Goal: Information Seeking & Learning: Learn about a topic

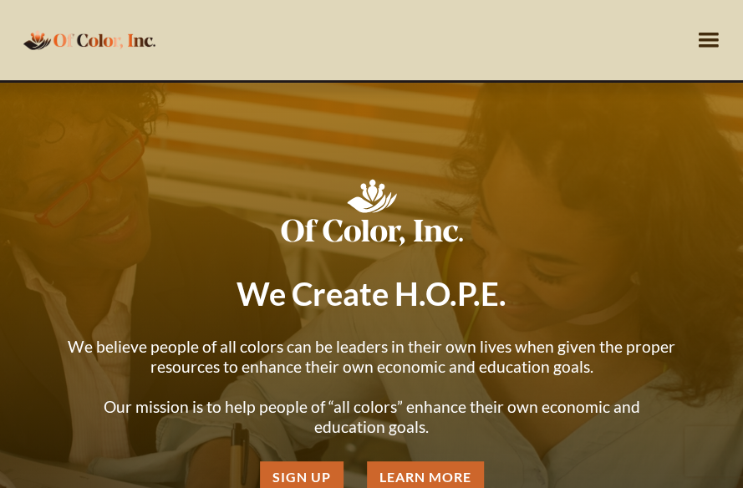
click at [709, 33] on div "menu" at bounding box center [709, 40] width 32 height 32
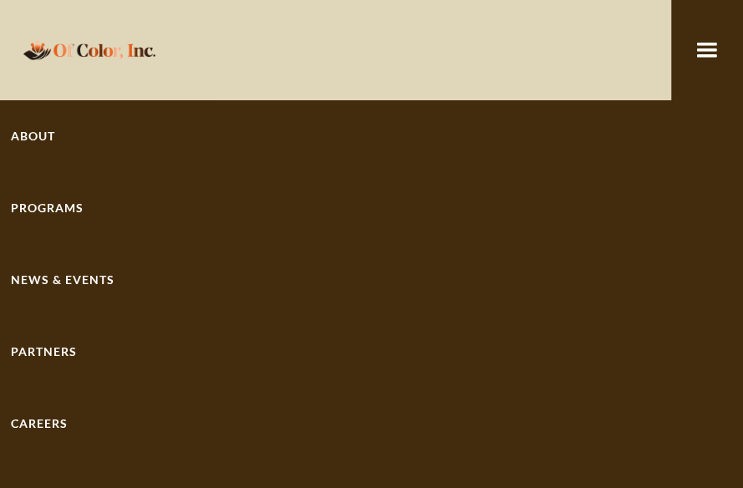
click at [47, 133] on link "About" at bounding box center [371, 136] width 743 height 72
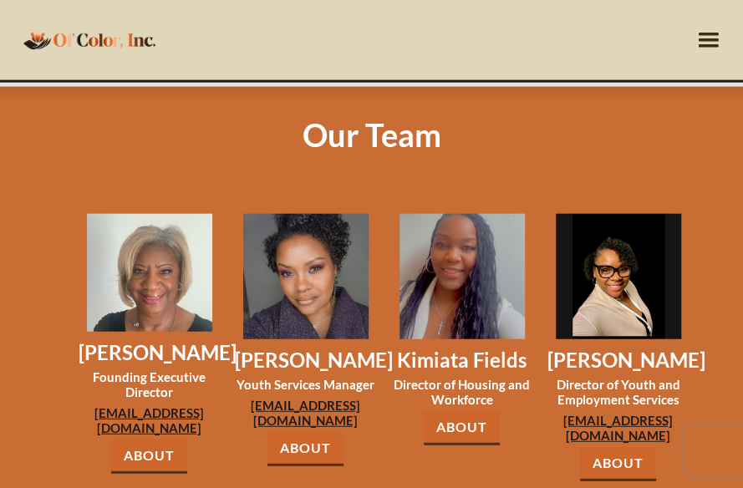
scroll to position [1337, 0]
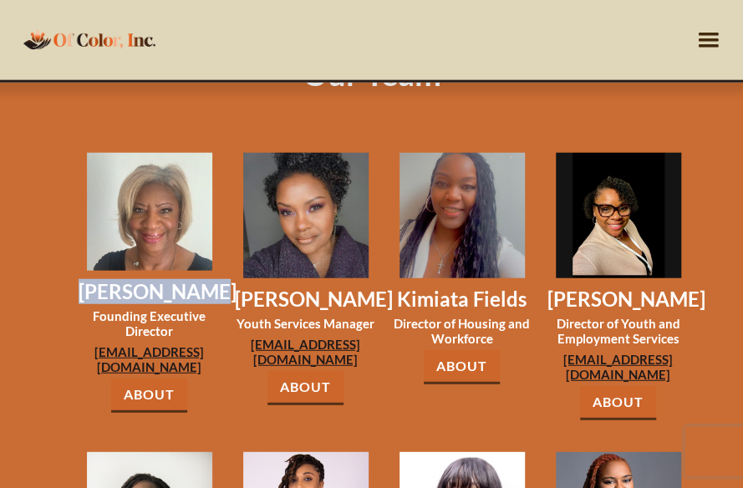
drag, startPoint x: 211, startPoint y: 287, endPoint x: 80, endPoint y: 283, distance: 130.4
click at [80, 283] on h3 "[PERSON_NAME]" at bounding box center [150, 291] width 142 height 25
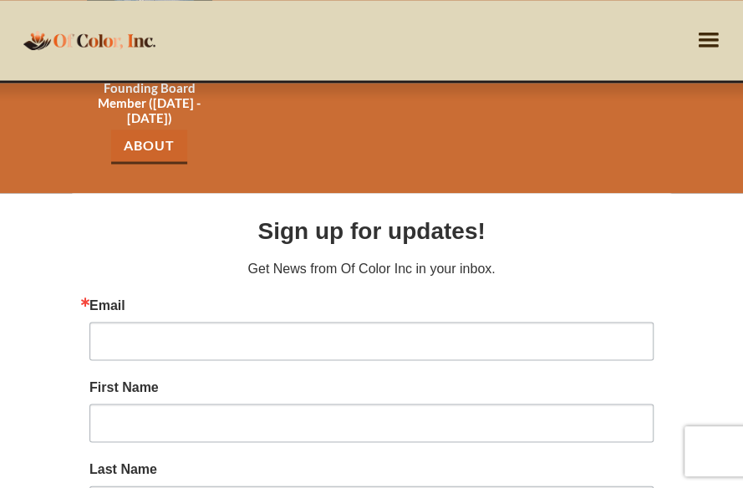
scroll to position [3259, 0]
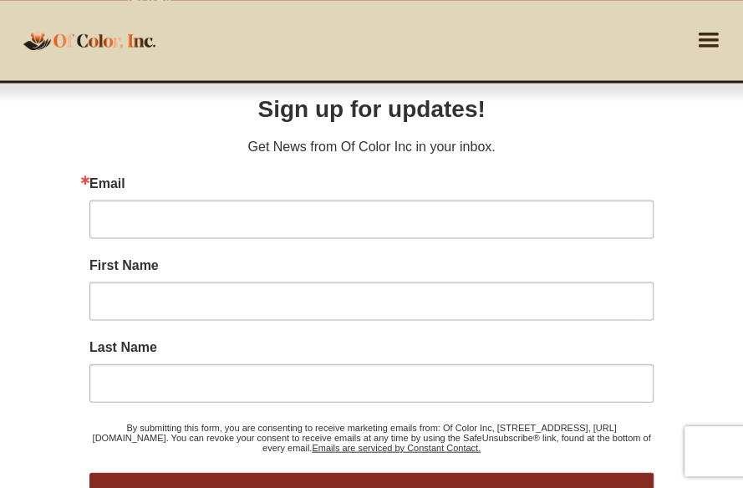
copy h3 "[PERSON_NAME]"
